Goal: Obtain resource: Download file/media

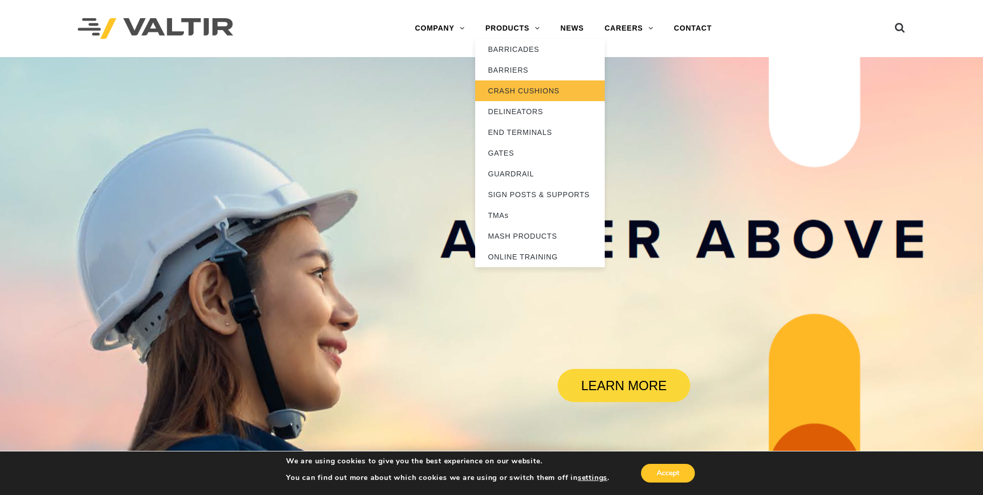
click at [515, 93] on link "CRASH CUSHIONS" at bounding box center [540, 90] width 130 height 21
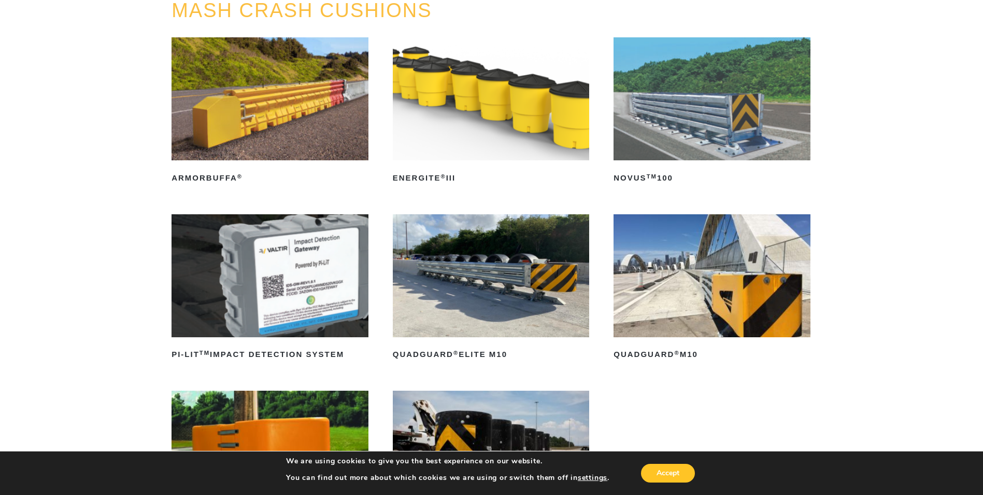
scroll to position [156, 0]
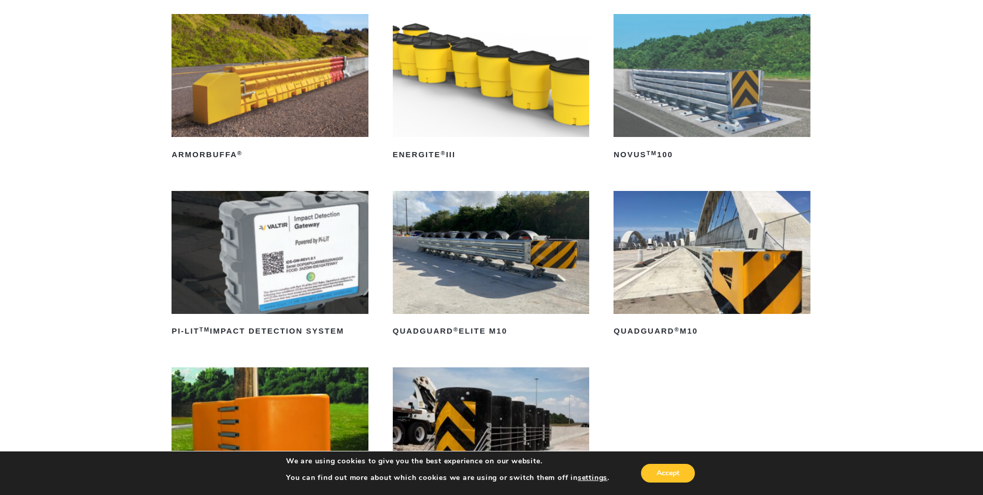
click at [475, 283] on img at bounding box center [491, 252] width 197 height 123
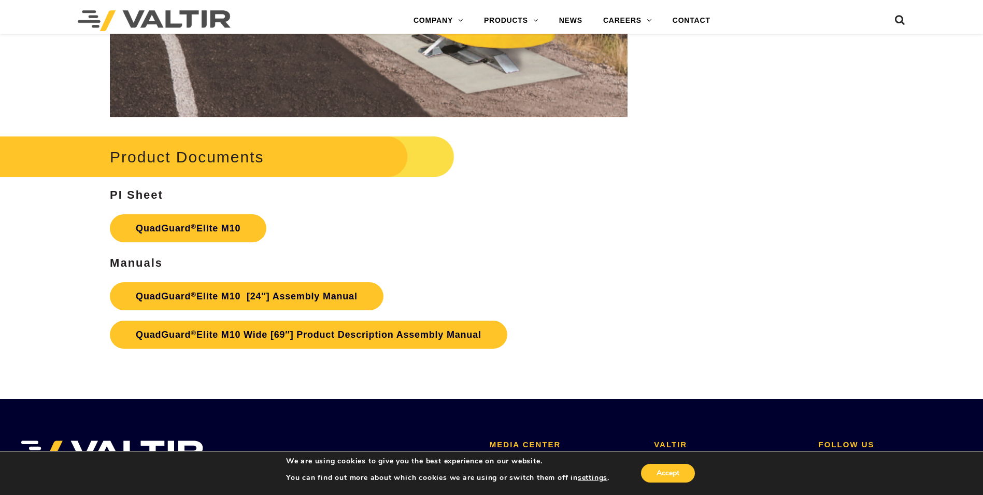
scroll to position [5495, 0]
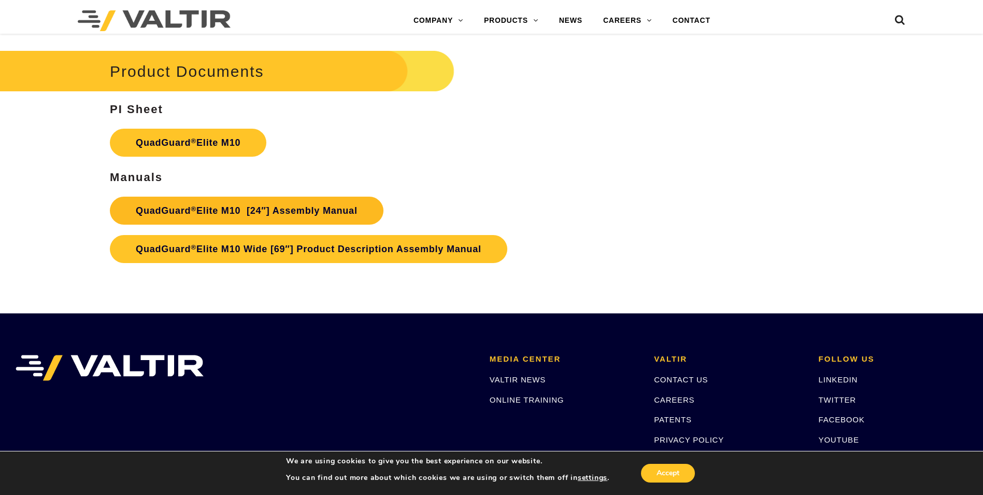
click at [198, 209] on link "QuadGuard ® Elite M10 [24″] Assembly Manual" at bounding box center [247, 210] width 274 height 28
